Goal: Transaction & Acquisition: Purchase product/service

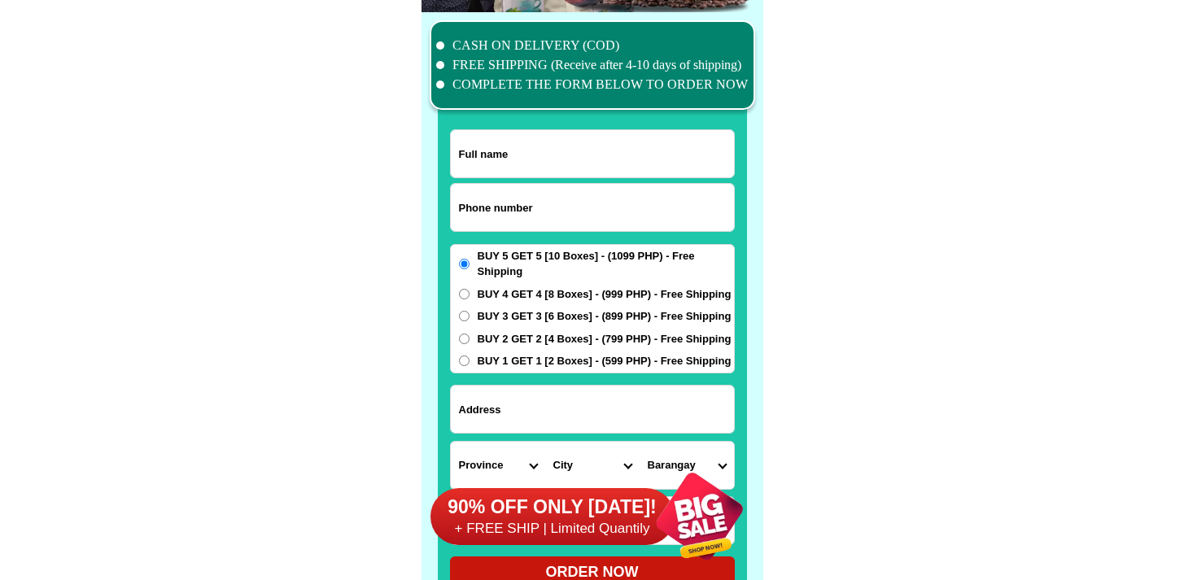
scroll to position [12649, 0]
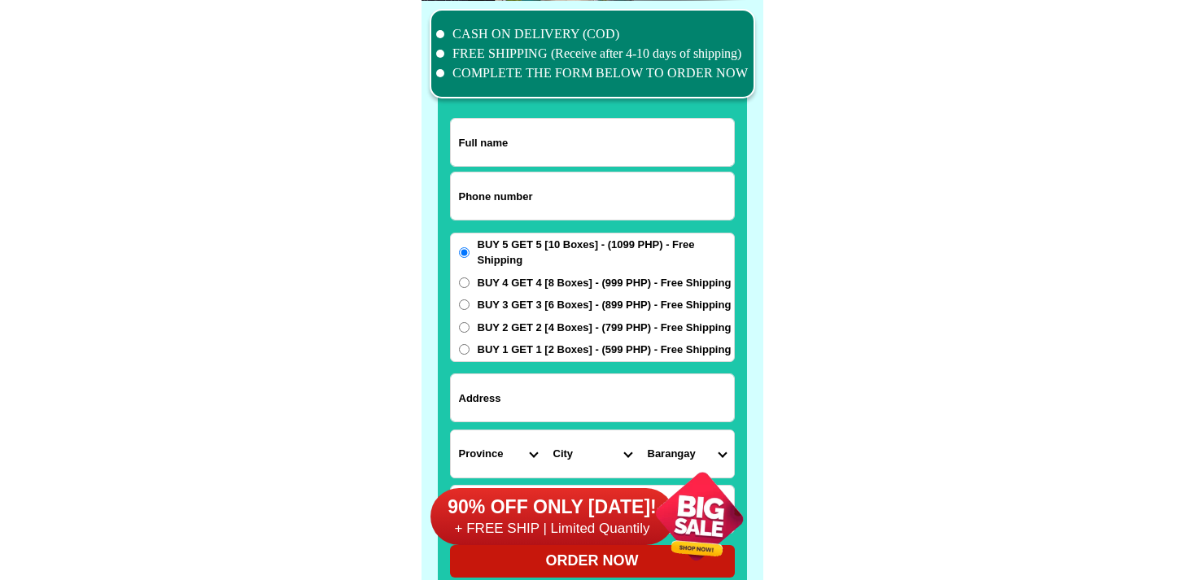
click at [618, 206] on input "Input phone_number" at bounding box center [592, 196] width 283 height 47
paste input "09293485955"
type input "09293485955"
click at [535, 112] on div at bounding box center [592, 310] width 309 height 572
click at [536, 138] on input "Input full_name" at bounding box center [592, 142] width 283 height 47
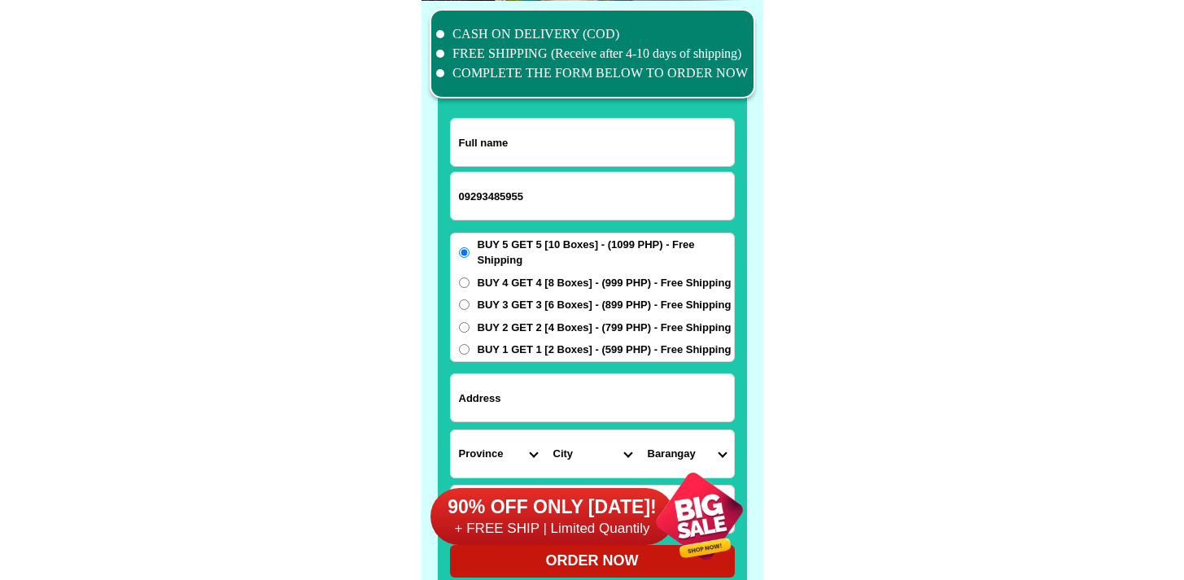
paste input "[PERSON_NAME]"
click at [496, 137] on input "[PERSON_NAME]" at bounding box center [592, 142] width 283 height 47
type input "[PERSON_NAME]"
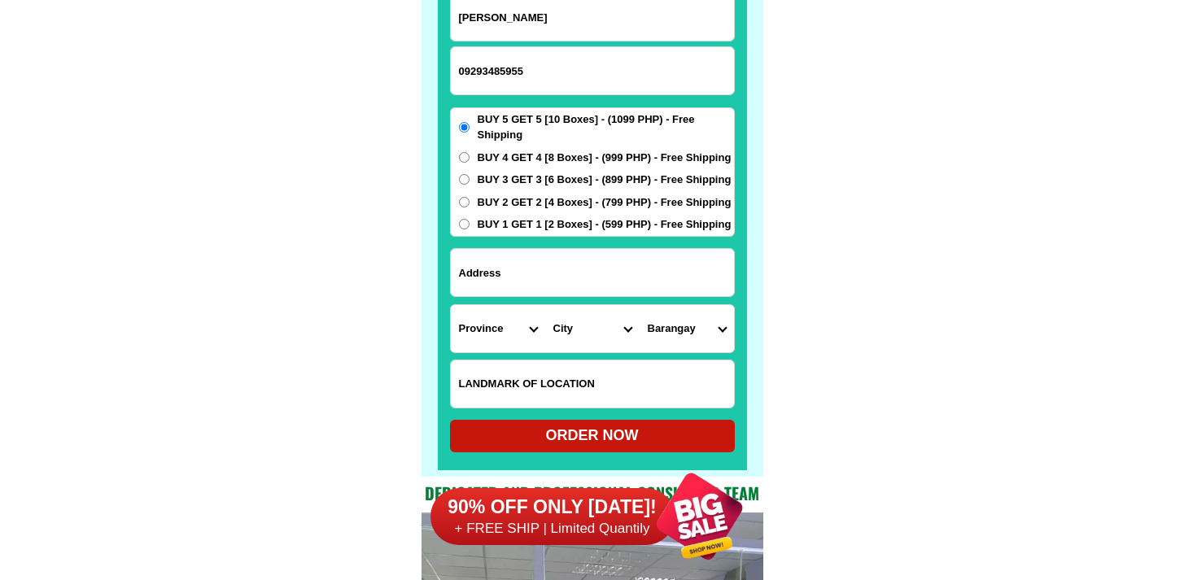
scroll to position [12863, 0]
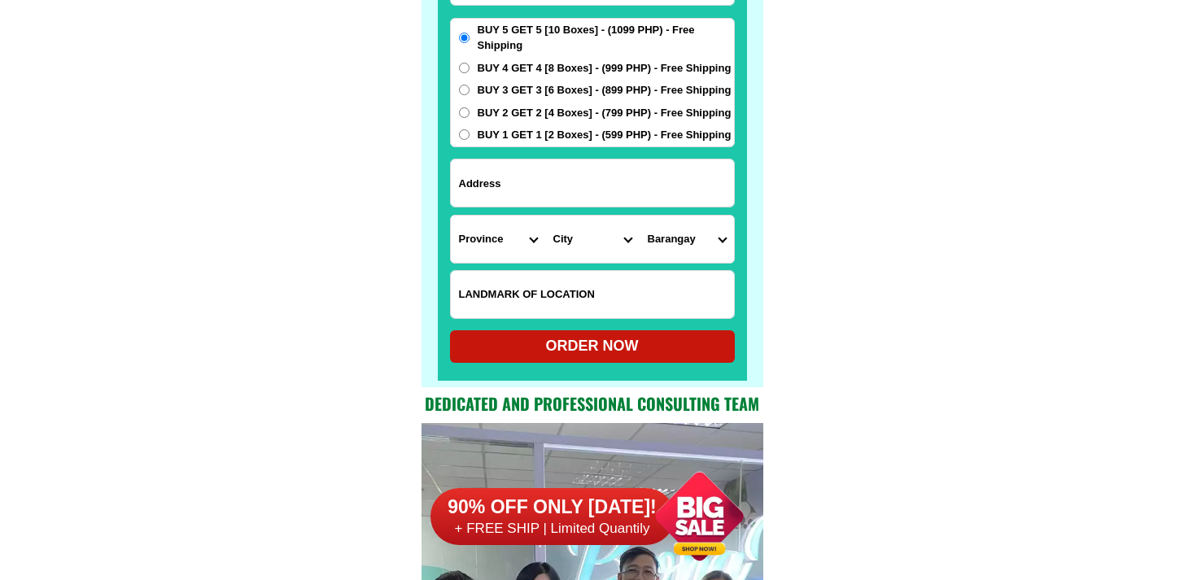
click at [583, 286] on input "Input LANDMARKOFLOCATION" at bounding box center [592, 294] width 283 height 47
paste input "bacj of iglesia bi [PERSON_NAME] along ncarthur hi way after 3rd cor. turn righ…"
click at [536, 278] on input "bacj of iglesia bi [PERSON_NAME] along ncarthur hi way after 3rd cor. turn righ…" at bounding box center [592, 294] width 283 height 47
paste input "bacj of iglesia bi [PERSON_NAME] along ncarthur hi way after 3rd cor. turn righ…"
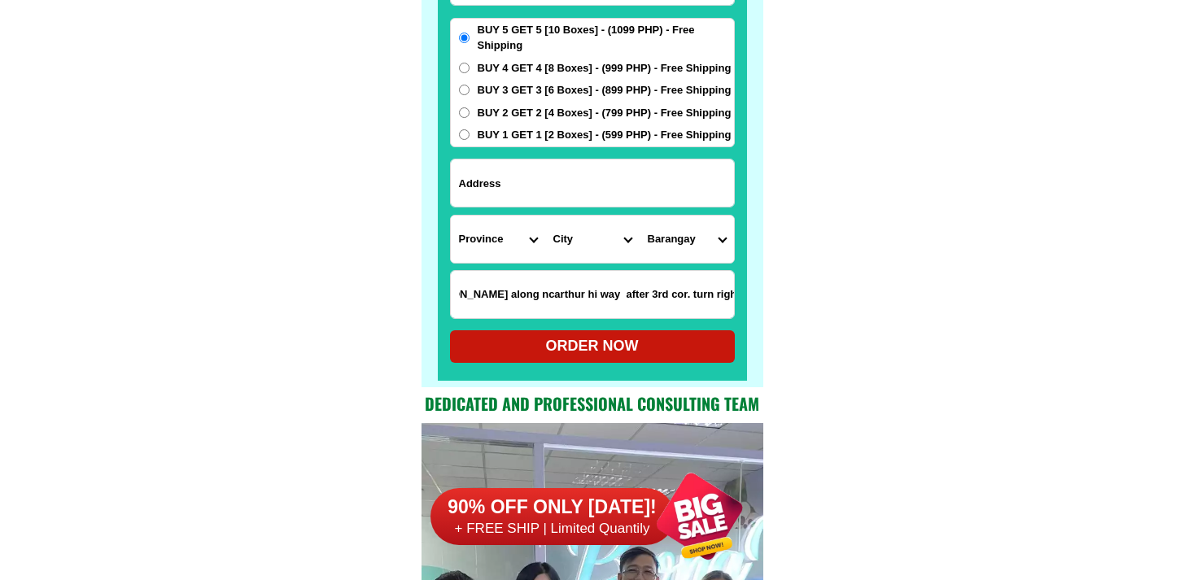
drag, startPoint x: 509, startPoint y: 274, endPoint x: 513, endPoint y: 282, distance: 8.4
click at [509, 274] on input "bacj of iglesia bi [PERSON_NAME] along ncarthur hi way after 3rd cor. turn righ…" at bounding box center [592, 294] width 283 height 47
click at [513, 282] on input "bacj of iglesia bi [PERSON_NAME] along ncarthur hi way after 3rd cor. turn righ…" at bounding box center [592, 294] width 283 height 47
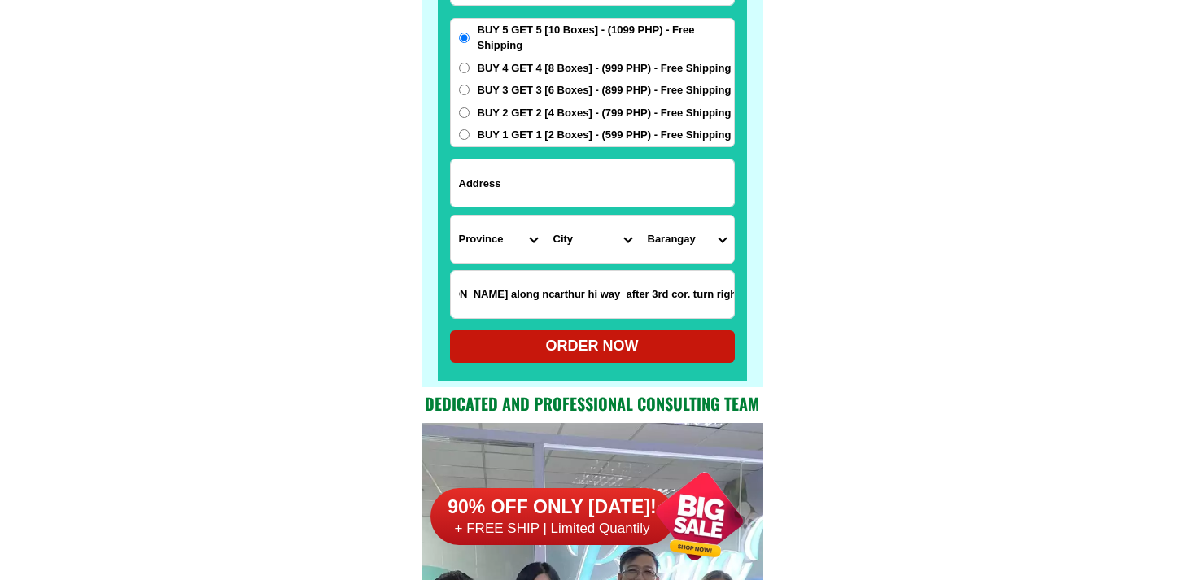
click at [513, 282] on input "bacj of iglesia bi [PERSON_NAME] along ncarthur hi way after 3rd cor. turn righ…" at bounding box center [592, 294] width 283 height 47
paste input "Input LANDMARKOFLOCATION"
type input "bacj of iglesia bi [PERSON_NAME] along ncarthur hi way after 3rd cor. turn righ…"
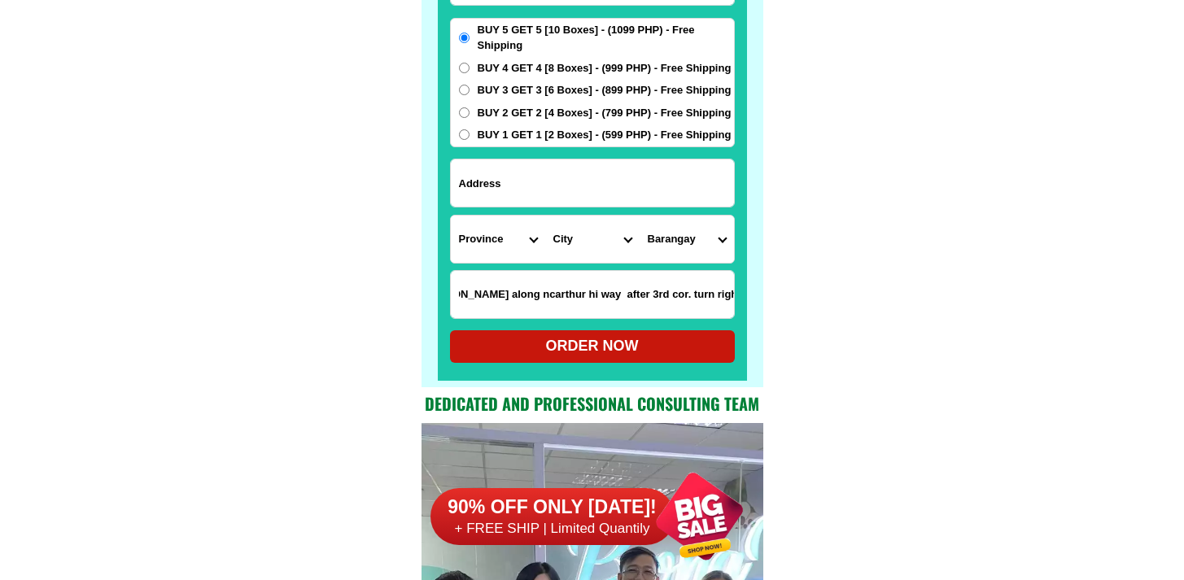
scroll to position [0, 0]
click at [503, 76] on div "BUY 5 GET 5 [10 Boxes] - (1099 PHP) - Free Shipping BUY 4 GET 4 [8 Boxes] - (99…" at bounding box center [592, 82] width 285 height 129
click at [515, 56] on div "BUY 5 GET 5 [10 Boxes] - (1099 PHP) - Free Shipping BUY 4 GET 4 [8 Boxes] - (99…" at bounding box center [592, 82] width 285 height 129
click at [516, 65] on span "BUY 4 GET 4 [8 Boxes] - (999 PHP) - Free Shipping" at bounding box center [605, 68] width 254 height 16
click at [469, 65] on input "BUY 4 GET 4 [8 Boxes] - (999 PHP) - Free Shipping" at bounding box center [464, 68] width 11 height 11
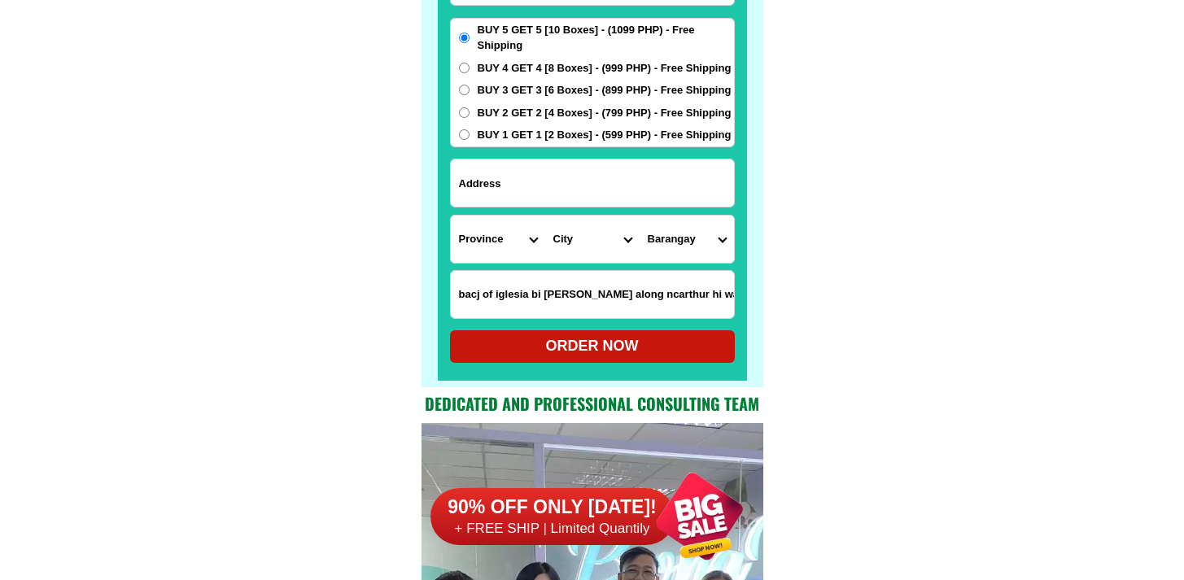
radio input "true"
click at [546, 168] on input "Input address" at bounding box center [592, 182] width 283 height 47
click at [558, 193] on input "Input address" at bounding box center [592, 182] width 283 height 47
paste input "[STREET_ADDRESS] cut cut 2 dna. [PERSON_NAME] subd. capas tarlac"
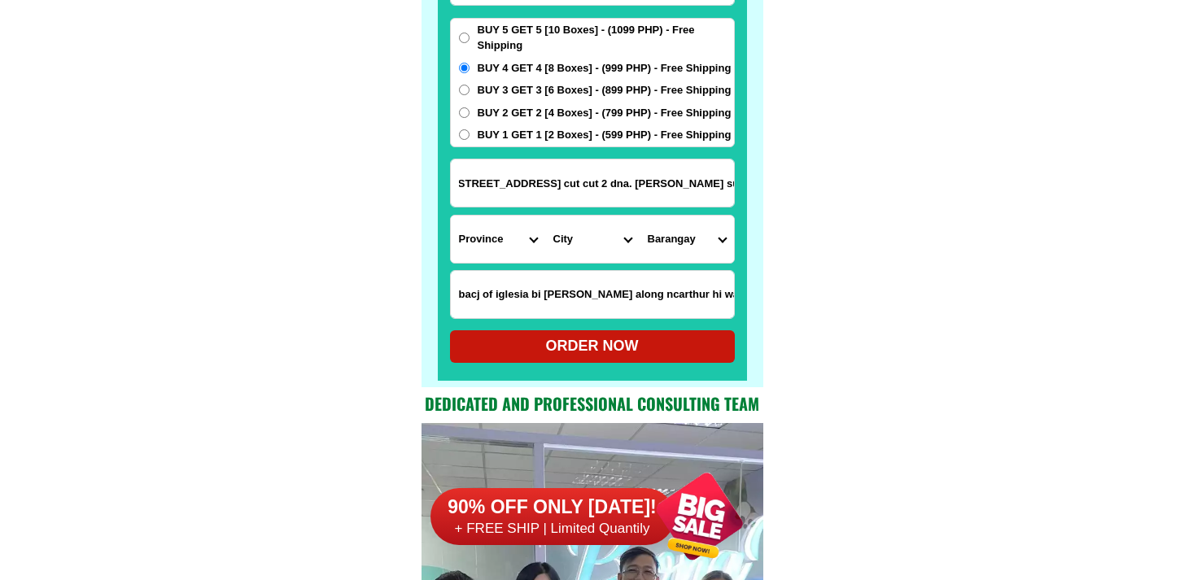
type input "[STREET_ADDRESS] cut cut 2 dna. [PERSON_NAME] subd. capas tarlac"
click at [496, 228] on select "Province [GEOGRAPHIC_DATA] [GEOGRAPHIC_DATA] [GEOGRAPHIC_DATA] [GEOGRAPHIC_DATA…" at bounding box center [498, 239] width 94 height 47
select select "63_225"
click at [451, 216] on select "Province [GEOGRAPHIC_DATA] [GEOGRAPHIC_DATA] [GEOGRAPHIC_DATA] [GEOGRAPHIC_DATA…" at bounding box center [498, 239] width 94 height 47
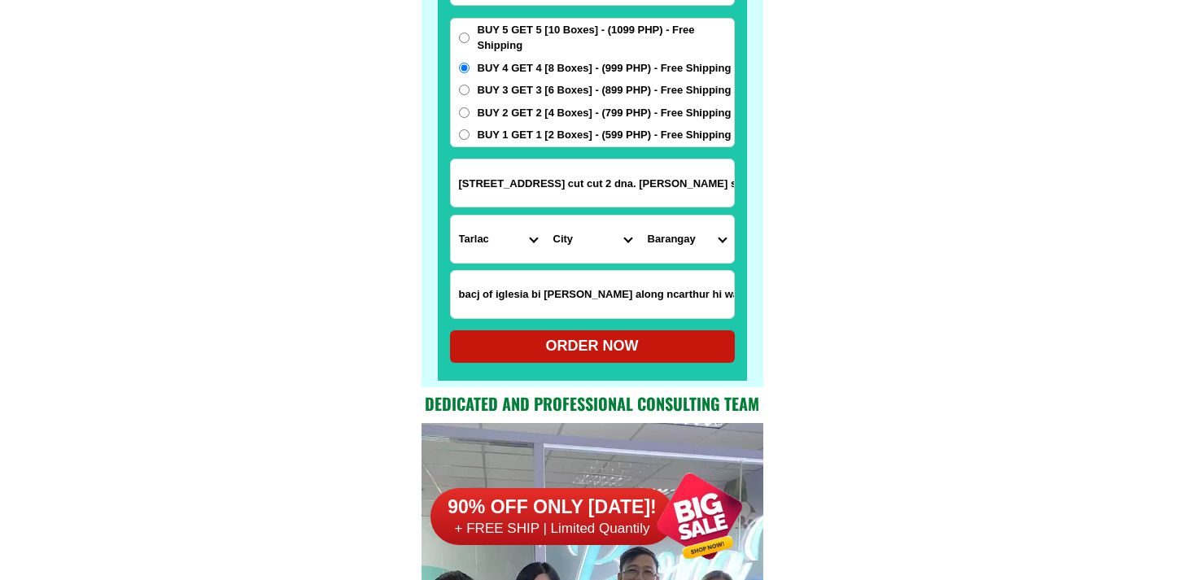
click at [600, 254] on select "City" at bounding box center [592, 239] width 94 height 47
drag, startPoint x: 530, startPoint y: 177, endPoint x: 942, endPoint y: 180, distance: 412.5
click at [583, 234] on select "City Anao Bamban Camiling Capas Gerona Mayantoc [PERSON_NAME] Paniqui [PERSON_N…" at bounding box center [592, 239] width 94 height 47
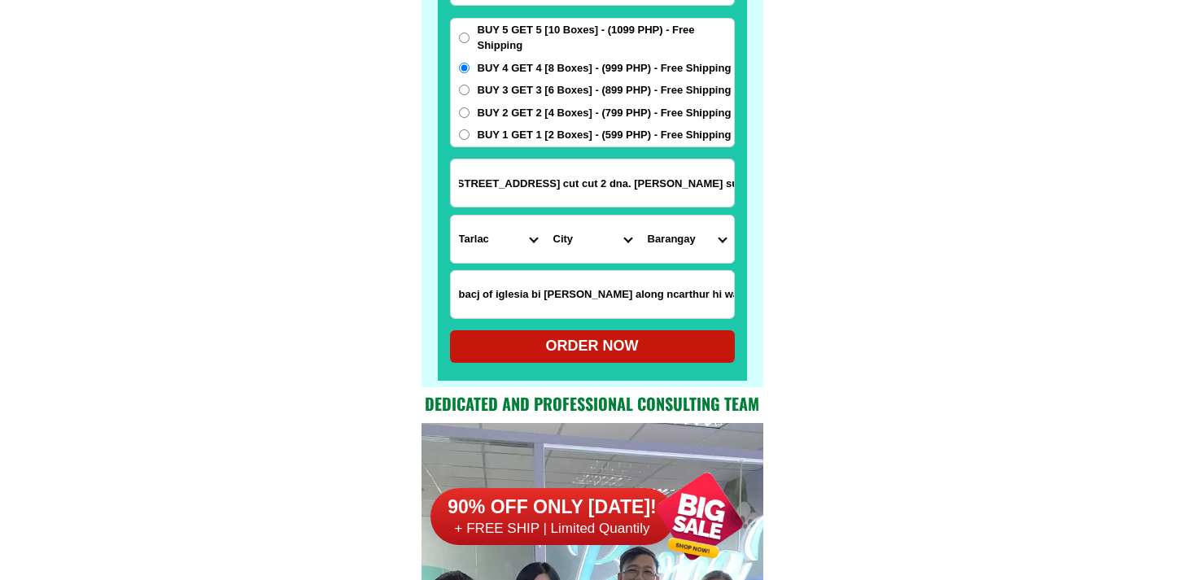
scroll to position [0, 0]
select select "63_2251785"
click at [545, 216] on select "City Anao Bamban Camiling Capas Gerona Mayantoc [PERSON_NAME] Paniqui [PERSON_N…" at bounding box center [592, 239] width 94 height 47
click at [642, 165] on input "[STREET_ADDRESS] cut cut 2 dna. [PERSON_NAME] subd. capas tarlac" at bounding box center [592, 182] width 283 height 47
click at [603, 194] on input "[STREET_ADDRESS] cut cut 2 dna. [PERSON_NAME] subd. capas tarlac" at bounding box center [592, 182] width 283 height 47
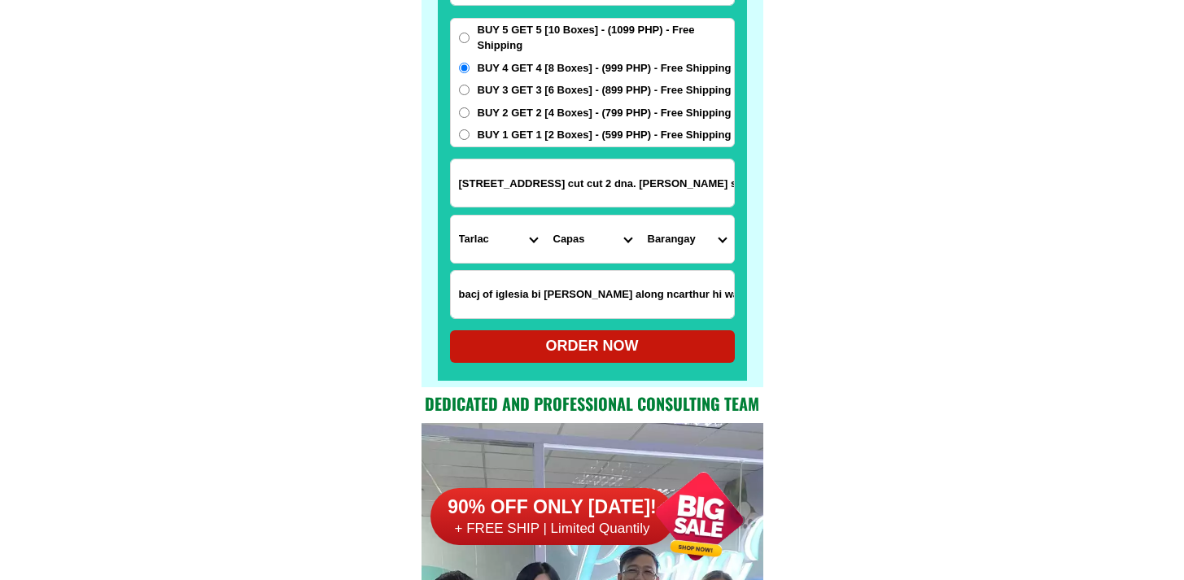
click at [674, 232] on select "Barangay [PERSON_NAME] [PERSON_NAME] Cristo rey Cubcub (pob.) Cutcut 1st Cutcut…" at bounding box center [687, 239] width 94 height 47
select select "63_2251785212"
click at [640, 216] on select "Barangay [PERSON_NAME] [PERSON_NAME] Cristo rey Cubcub (pob.) Cutcut 1st Cutcut…" at bounding box center [687, 239] width 94 height 47
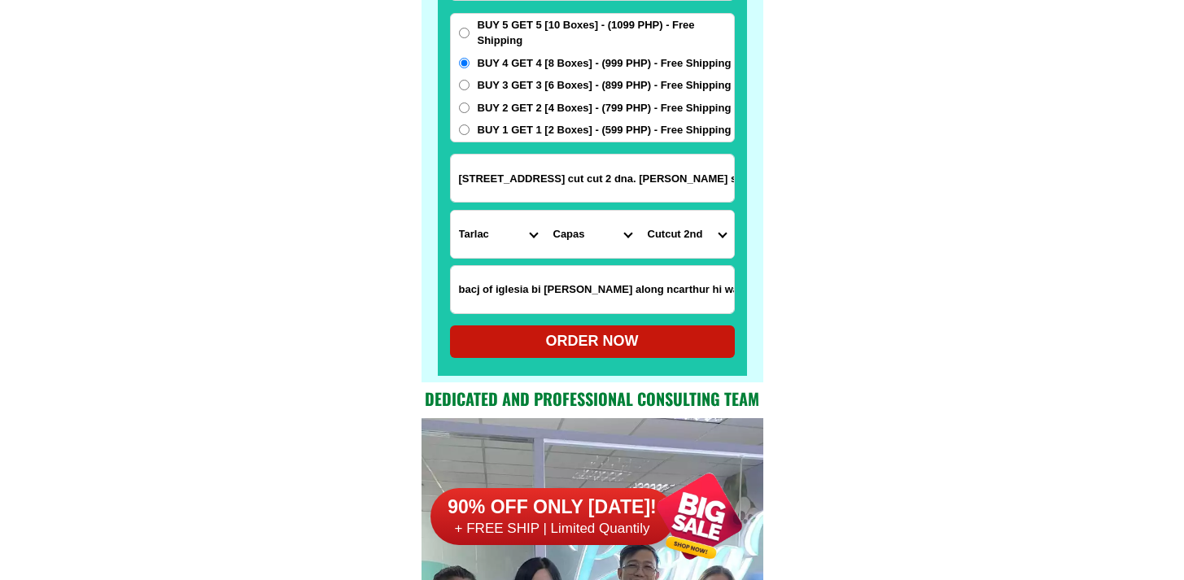
scroll to position [12874, 0]
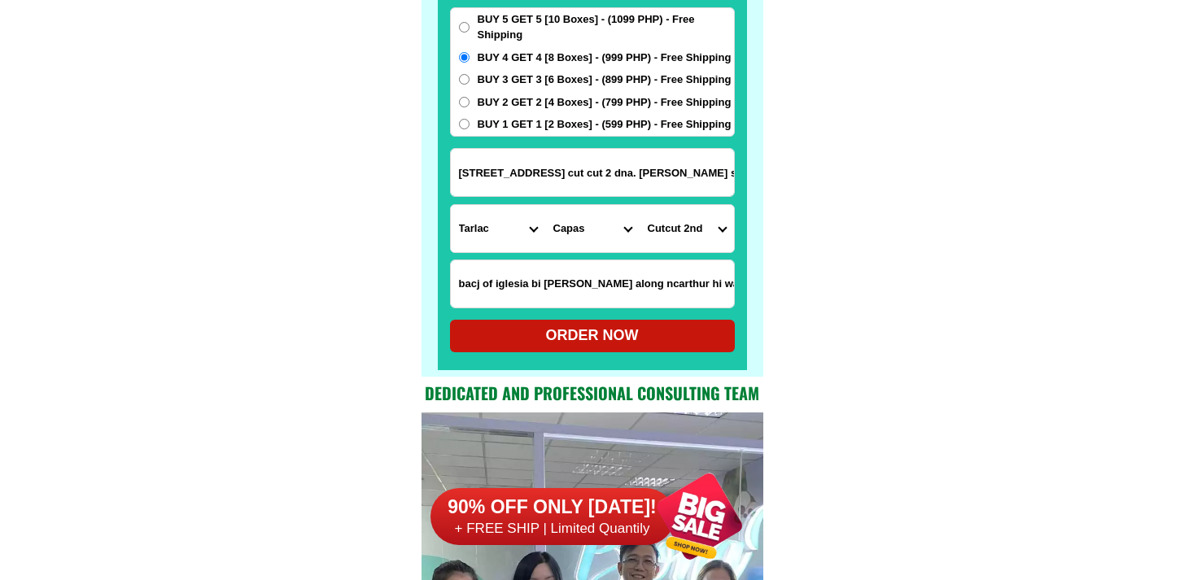
click at [592, 345] on div "ORDER NOW" at bounding box center [592, 336] width 285 height 22
radio input "true"
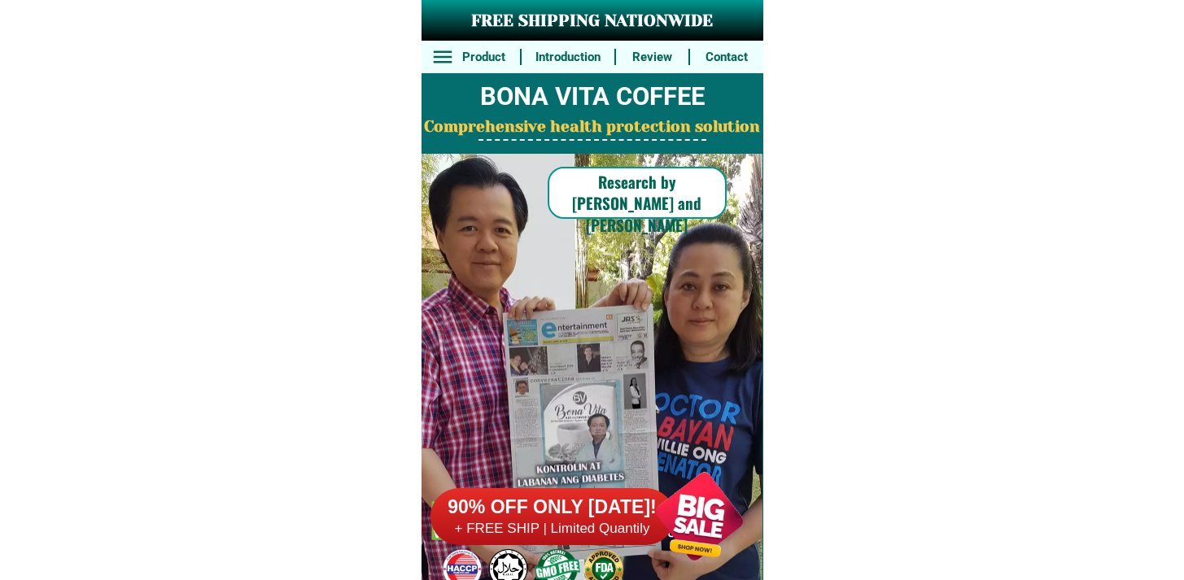
click at [592, 544] on div at bounding box center [552, 516] width 244 height 57
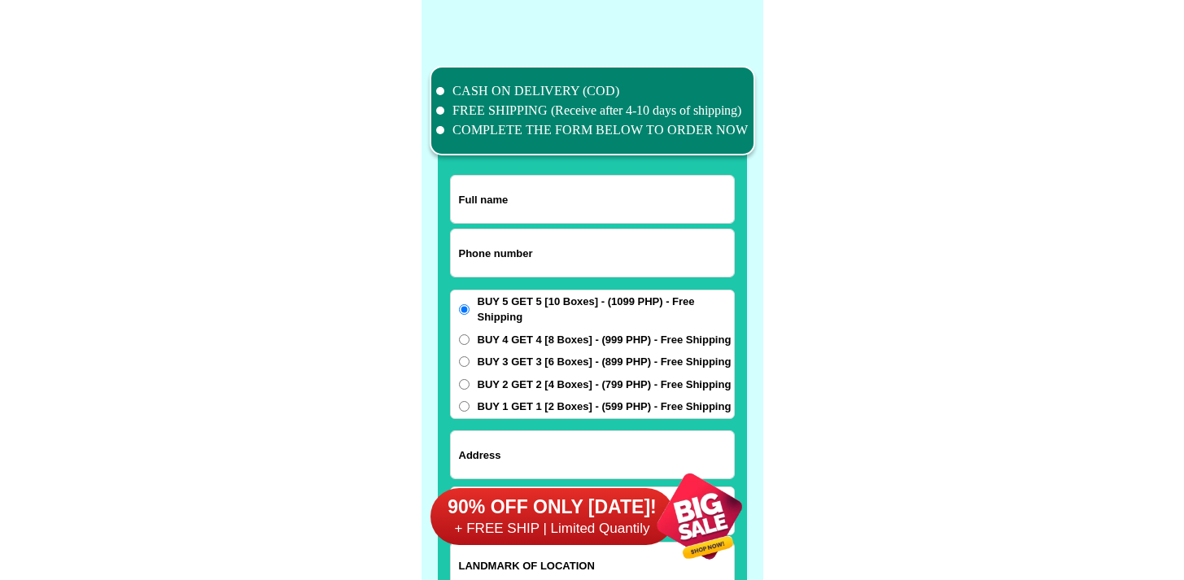
scroll to position [12649, 0]
